Goal: Communication & Community: Answer question/provide support

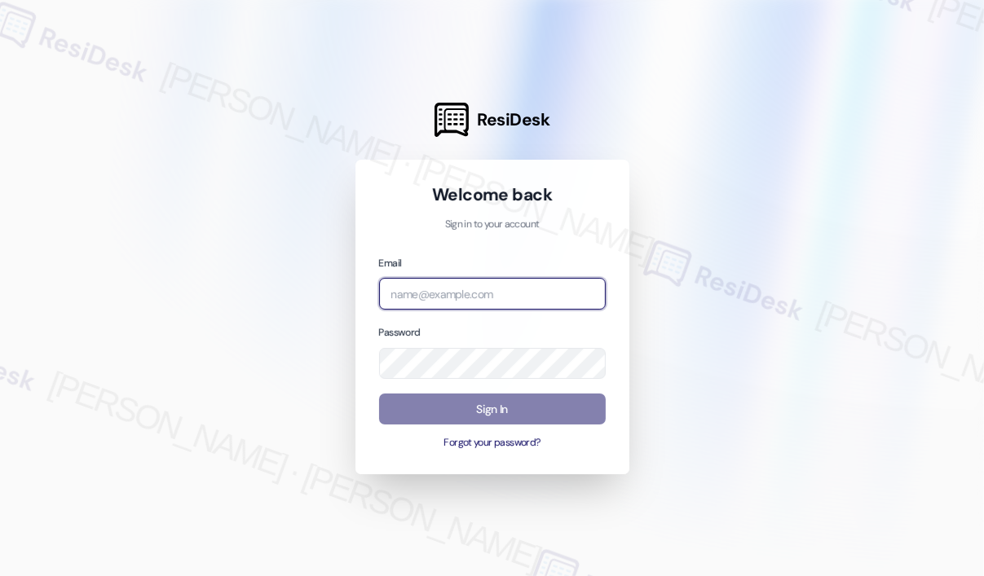
click at [422, 286] on input "email" at bounding box center [492, 294] width 227 height 32
type input "automated-surveys-kane_realty-[PERSON_NAME].roles@kane_[DOMAIN_NAME]"
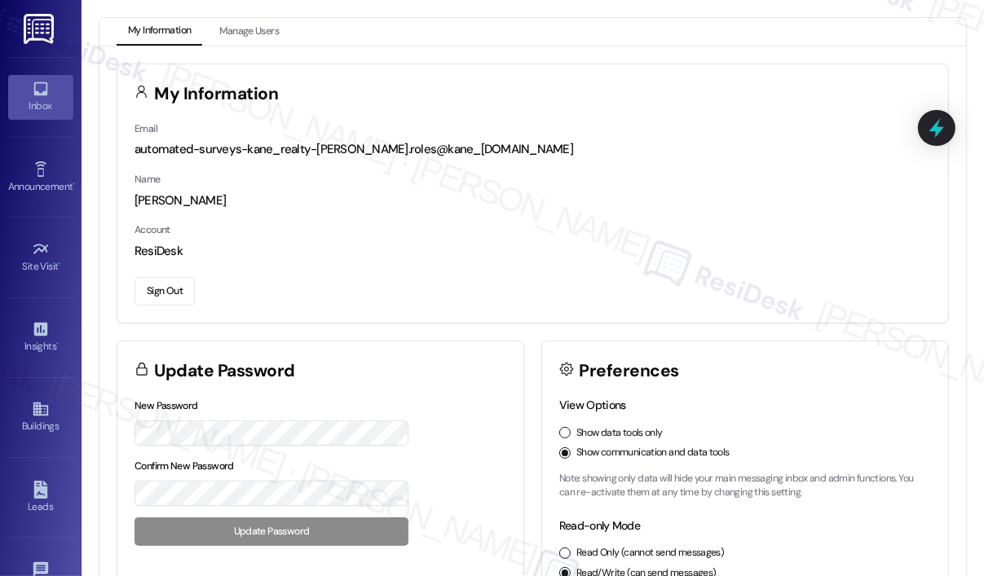
click at [43, 97] on icon at bounding box center [41, 89] width 18 height 18
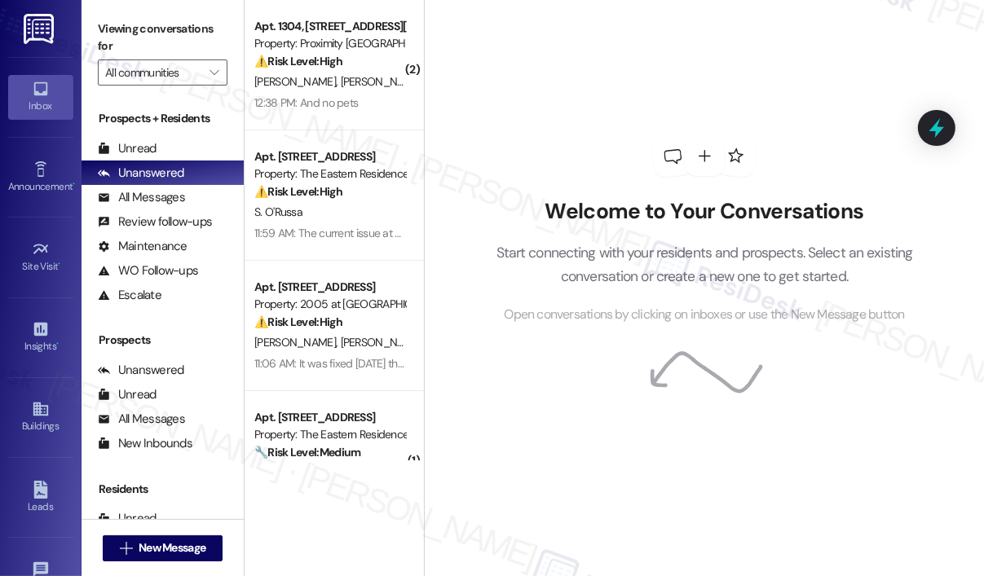
click at [677, 74] on div "Welcome to Your Conversations Start connecting with your residents and prospect…" at bounding box center [704, 230] width 489 height 461
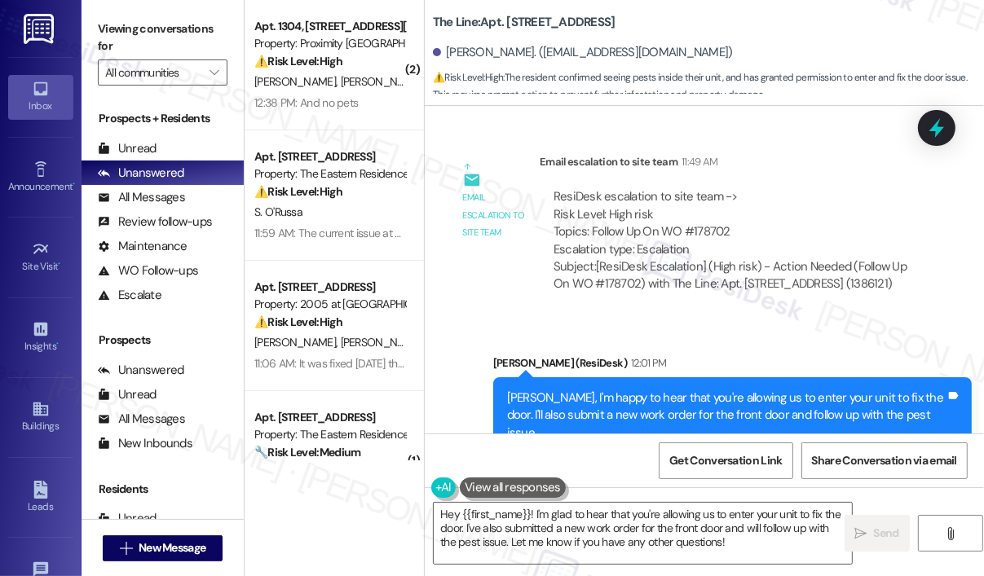
scroll to position [1979, 0]
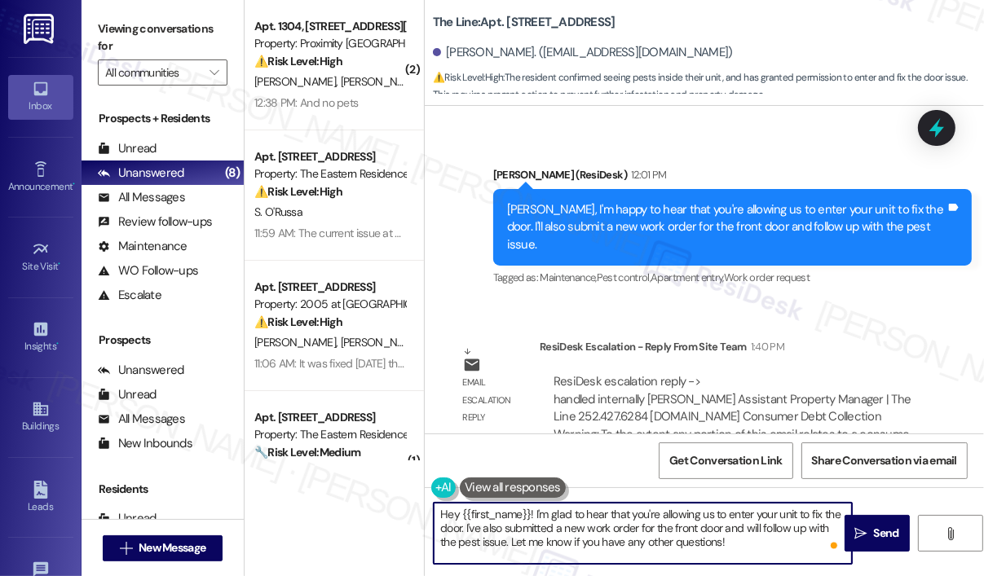
drag, startPoint x: 749, startPoint y: 537, endPoint x: 535, endPoint y: 514, distance: 215.6
click at [535, 514] on textarea "Hey {{first_name}}! I'm glad to hear that you're allowing us to enter your unit…" at bounding box center [643, 533] width 418 height 61
paste textarea "Have you been contacted by one of our team members yet, and have your issues be…"
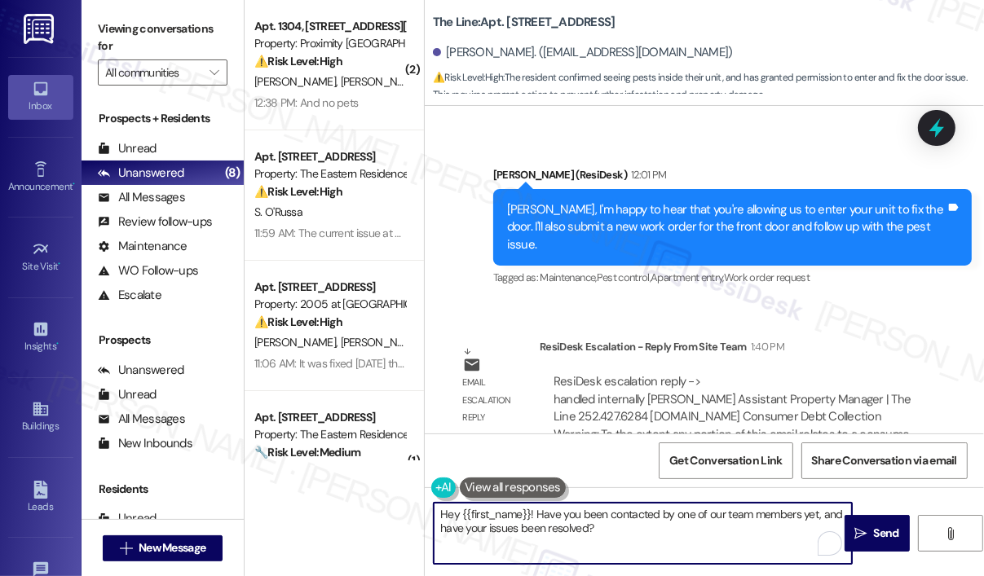
click at [646, 527] on textarea "Hey {{first_name}}! Have you been contacted by one of our team members yet, and…" at bounding box center [643, 533] width 418 height 61
click at [646, 531] on textarea "Hey {{first_name}}! Have you been contacted by one of our team members yet, and…" at bounding box center [643, 533] width 418 height 61
type textarea "Hey {{first_name}}! Have you been contacted by one of our team members yet, and…"
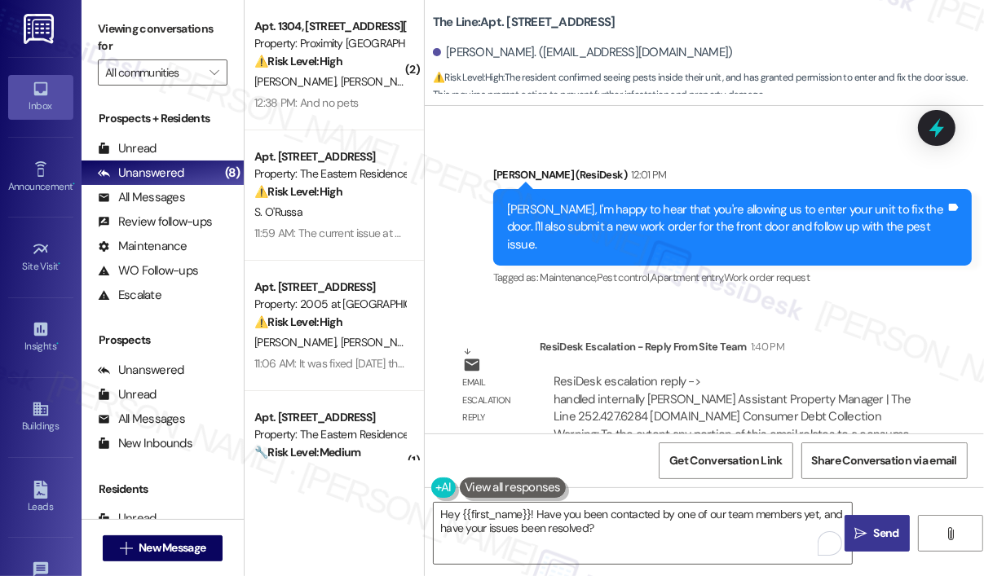
click at [888, 534] on span "Send" at bounding box center [886, 533] width 25 height 17
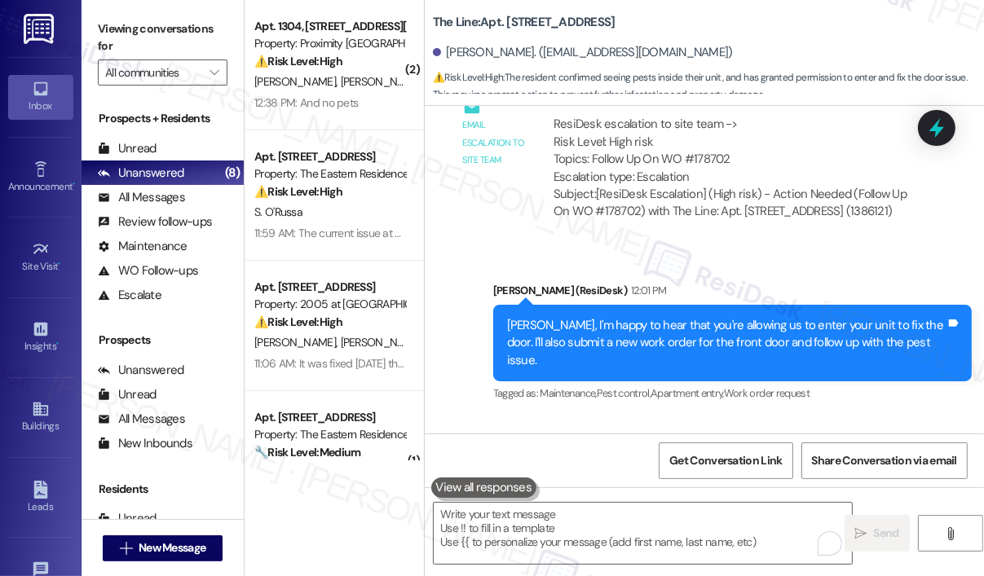
scroll to position [2109, 0]
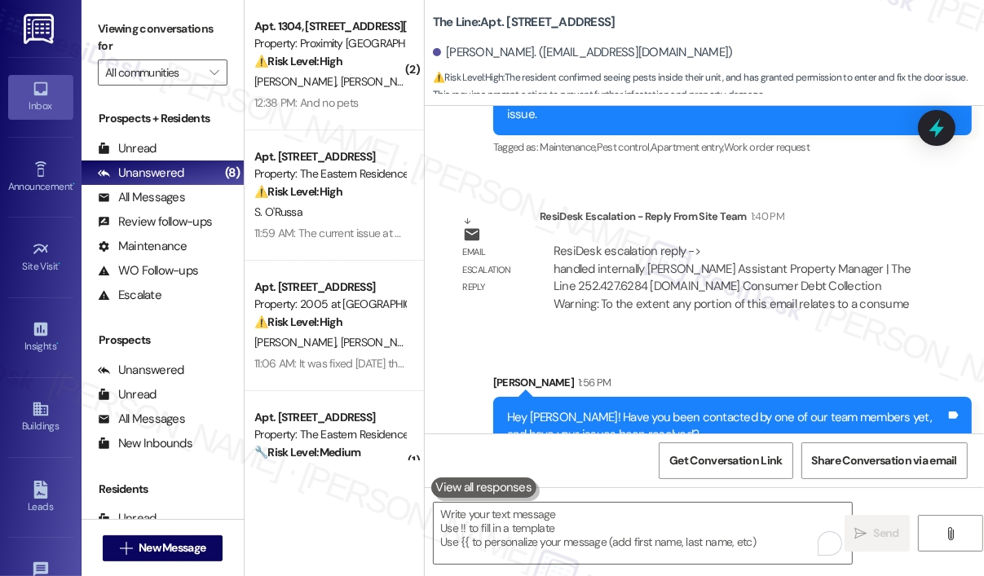
click at [642, 374] on div "[PERSON_NAME] 1:56 PM" at bounding box center [732, 385] width 478 height 23
